Goal: Task Accomplishment & Management: Use online tool/utility

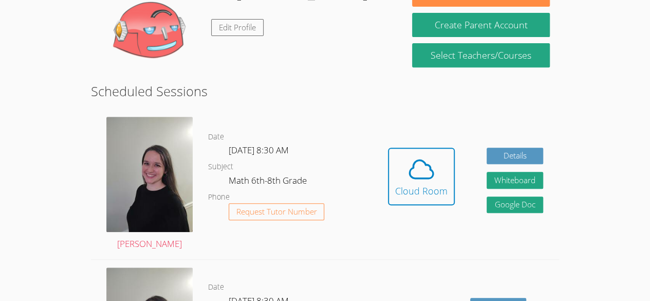
scroll to position [221, 0]
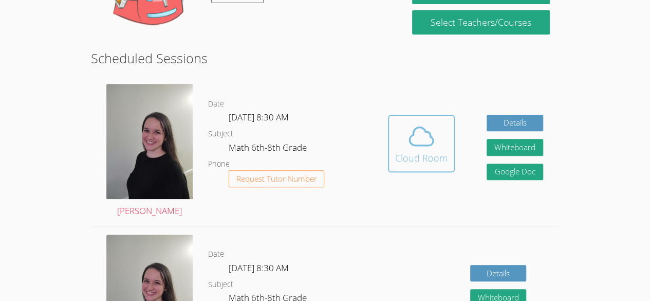
click at [415, 152] on div "Cloud Room" at bounding box center [421, 158] width 52 height 14
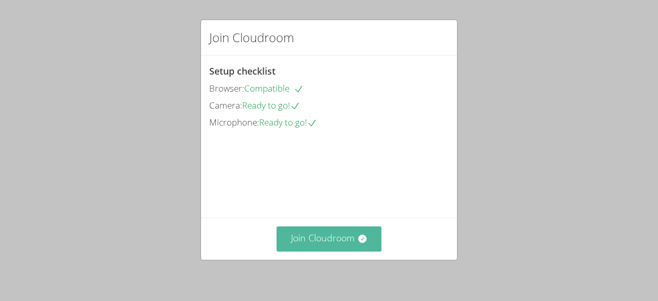
click at [364, 246] on button "Join Cloudroom" at bounding box center [329, 238] width 105 height 25
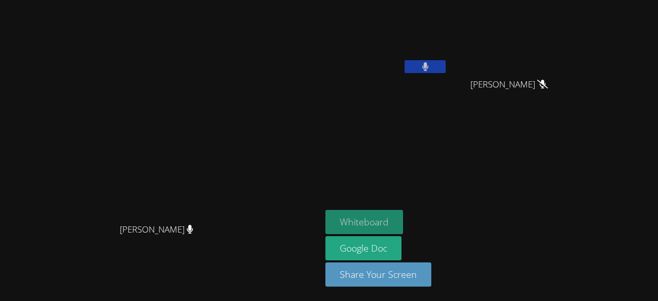
click at [403, 220] on button "Whiteboard" at bounding box center [364, 222] width 78 height 24
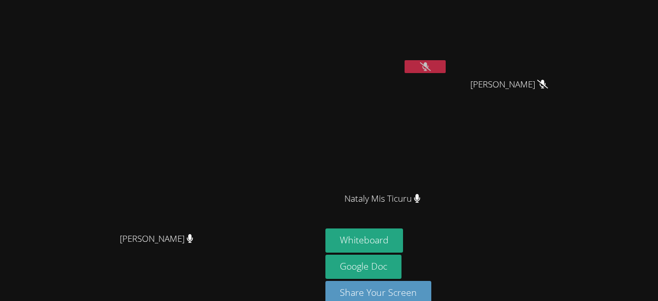
click at [446, 68] on button at bounding box center [425, 66] width 41 height 13
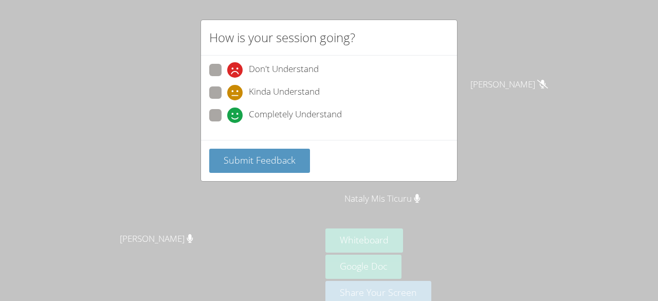
click at [352, 111] on div "Completely Understand" at bounding box center [329, 118] width 240 height 19
click at [348, 127] on div "Don't Understand Kinda Understand Completely Understand" at bounding box center [329, 98] width 256 height 84
click at [227, 123] on span at bounding box center [227, 123] width 0 height 0
click at [227, 112] on input "Completely Understand" at bounding box center [231, 113] width 9 height 9
radio input "true"
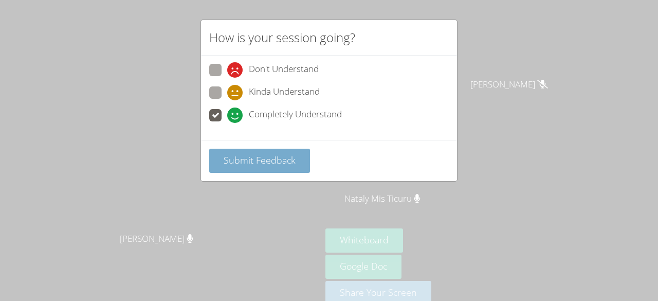
click at [229, 160] on span "Submit Feedback" at bounding box center [260, 160] width 72 height 12
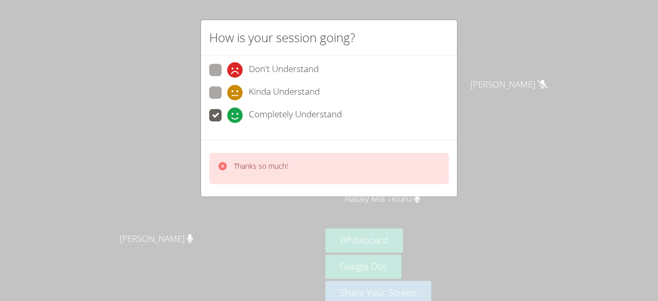
click at [380, 153] on div "Thanks so much!" at bounding box center [329, 168] width 240 height 31
click at [376, 177] on div "Thanks so much!" at bounding box center [329, 168] width 240 height 31
click at [228, 111] on icon at bounding box center [234, 114] width 15 height 15
click at [228, 111] on input "Completely Understand" at bounding box center [231, 113] width 9 height 9
click at [227, 100] on span at bounding box center [227, 100] width 0 height 0
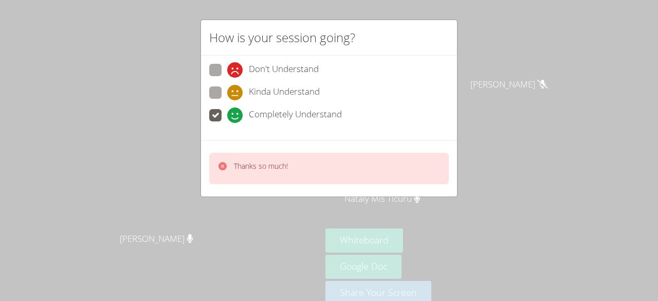
click at [227, 87] on input "Kinda Understand" at bounding box center [231, 90] width 9 height 9
radio input "true"
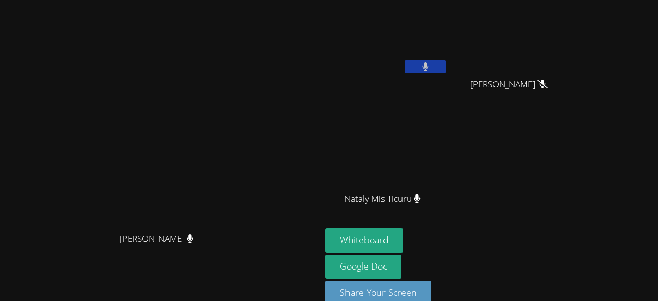
click at [446, 63] on button at bounding box center [425, 66] width 41 height 13
